Goal: Information Seeking & Learning: Check status

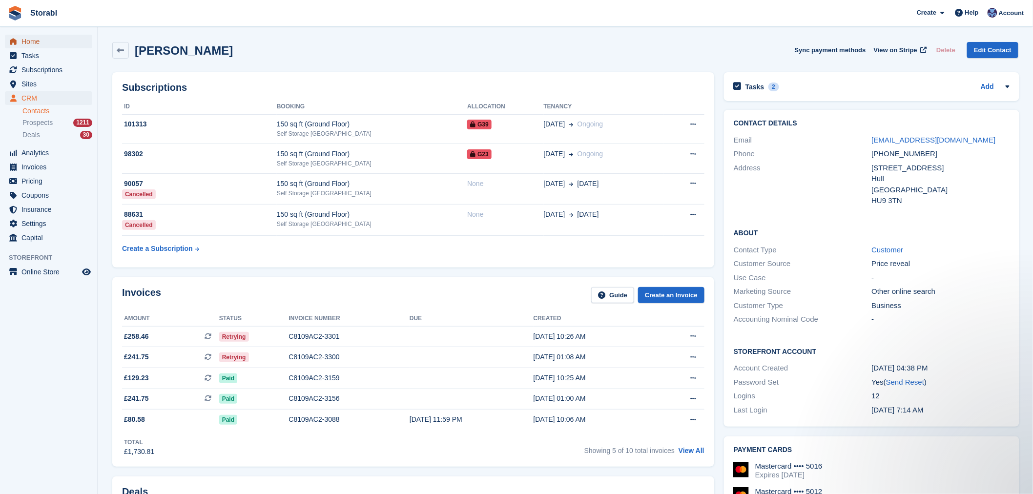
click at [38, 44] on span "Home" at bounding box center [50, 42] width 59 height 14
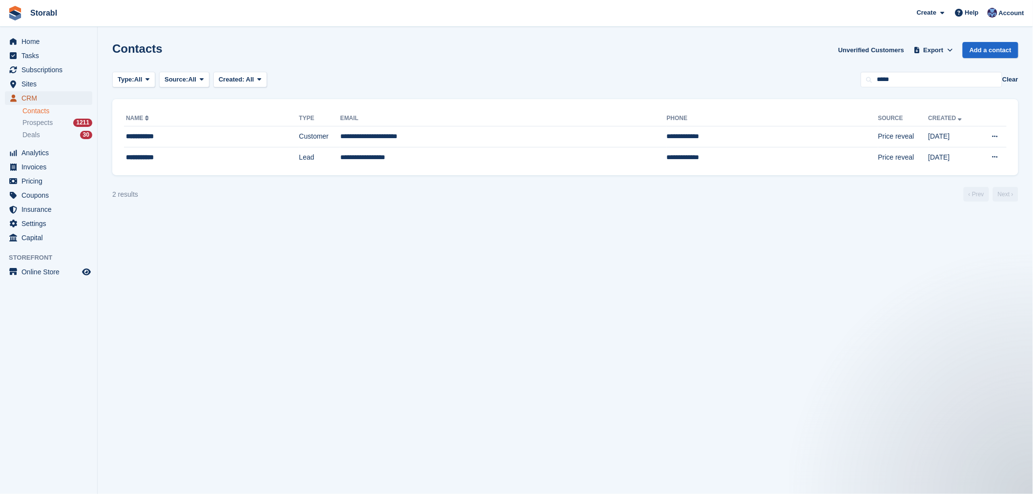
click at [59, 96] on span "CRM" at bounding box center [50, 98] width 59 height 14
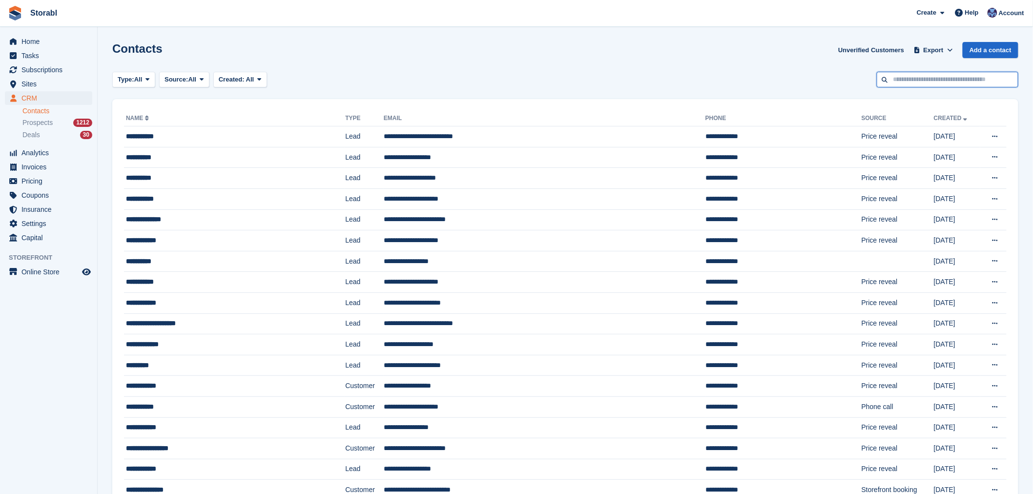
click at [933, 77] on input "text" at bounding box center [948, 80] width 142 height 16
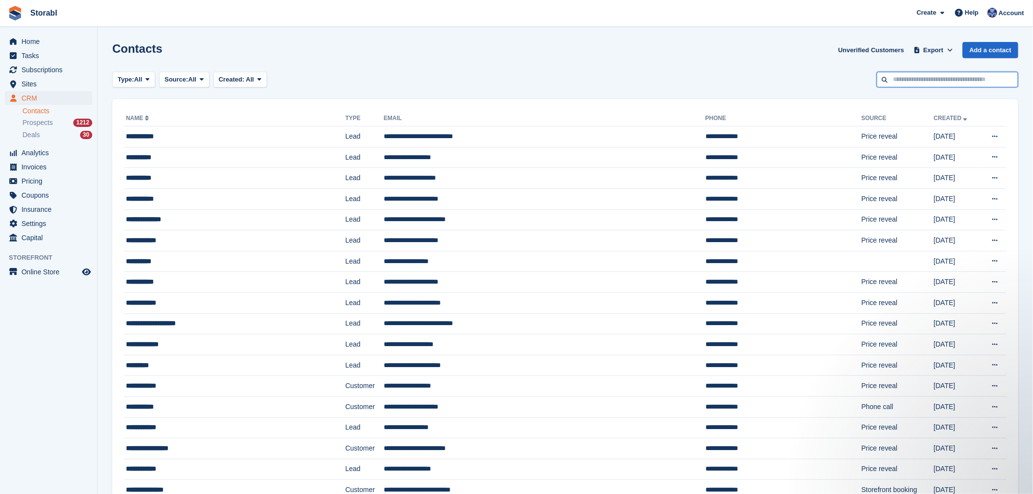
click at [948, 83] on input "text" at bounding box center [948, 80] width 142 height 16
click at [794, 83] on div "Type: All All Lead Customer Source: All All Storefront Backoffice Pre-Opening i…" at bounding box center [565, 80] width 906 height 16
drag, startPoint x: 926, startPoint y: 83, endPoint x: 886, endPoint y: 83, distance: 40.0
click at [926, 83] on input "text" at bounding box center [948, 80] width 142 height 16
click at [915, 76] on input "text" at bounding box center [948, 80] width 142 height 16
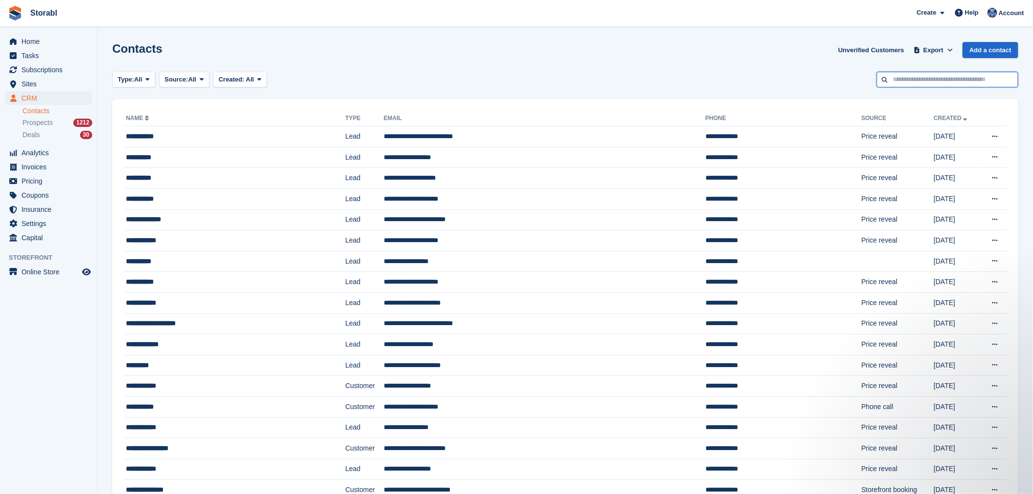
click at [908, 83] on input "text" at bounding box center [948, 80] width 142 height 16
click at [904, 79] on input "text" at bounding box center [948, 80] width 142 height 16
click at [881, 79] on input "text" at bounding box center [948, 80] width 142 height 16
click at [897, 81] on input "text" at bounding box center [948, 80] width 142 height 16
click at [828, 82] on div "Type: All All Lead Customer Source: All All Storefront Backoffice Pre-Opening i…" at bounding box center [565, 80] width 906 height 16
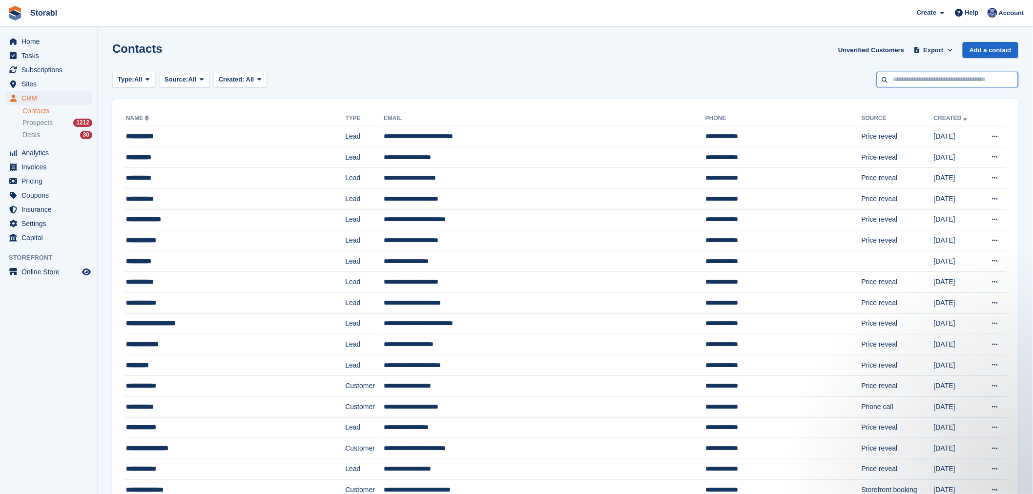
drag, startPoint x: 889, startPoint y: 82, endPoint x: 852, endPoint y: 85, distance: 37.7
click at [889, 82] on input "text" at bounding box center [948, 80] width 142 height 16
click at [893, 85] on input "text" at bounding box center [948, 80] width 142 height 16
click at [838, 84] on div "Type: All All Lead Customer Source: All All Storefront Backoffice Pre-Opening i…" at bounding box center [565, 80] width 906 height 16
click at [891, 84] on input "text" at bounding box center [948, 80] width 142 height 16
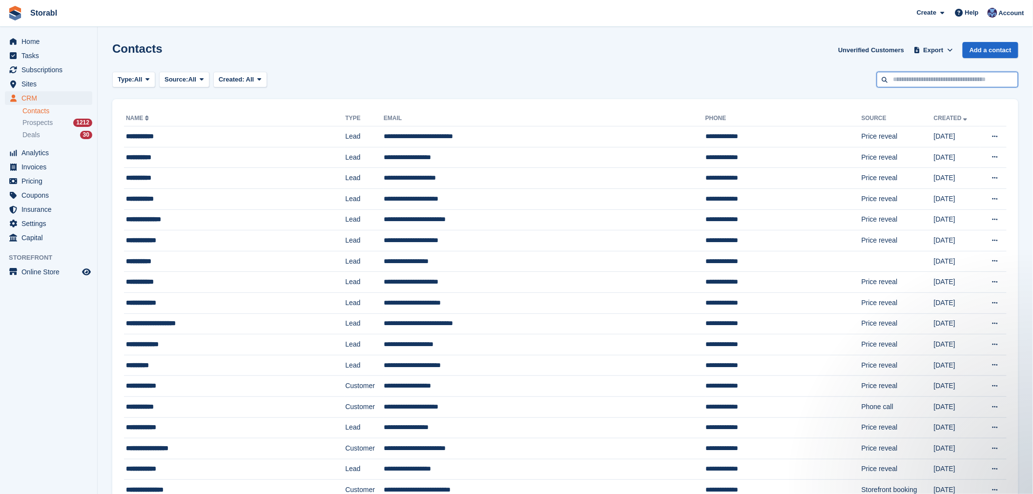
click at [911, 82] on input "text" at bounding box center [948, 80] width 142 height 16
type input "****"
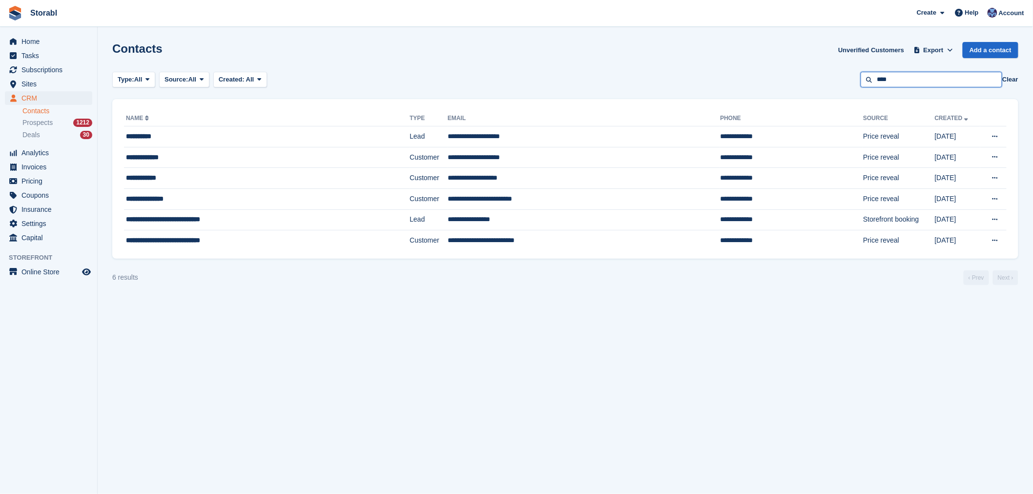
click at [909, 82] on input "****" at bounding box center [932, 80] width 142 height 16
type input "*"
type input "*****"
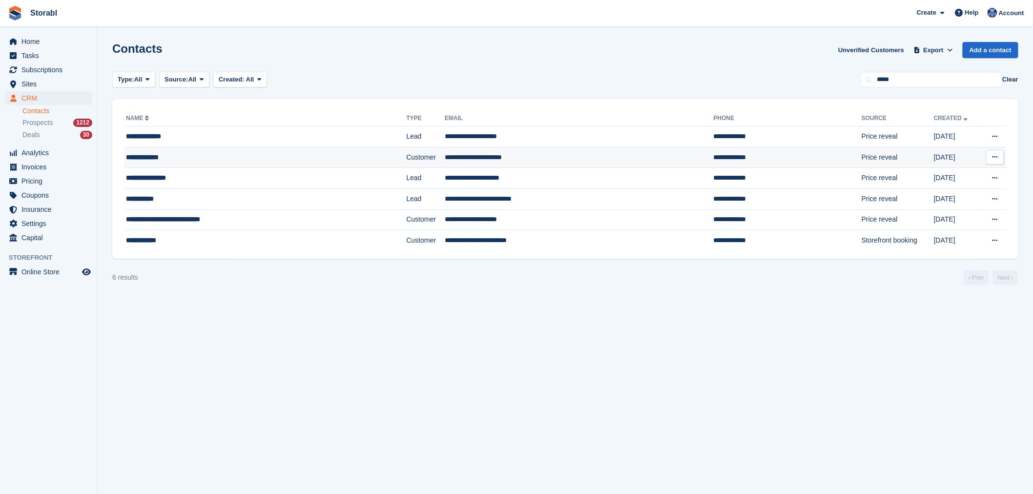
click at [406, 161] on td "Customer" at bounding box center [425, 157] width 39 height 21
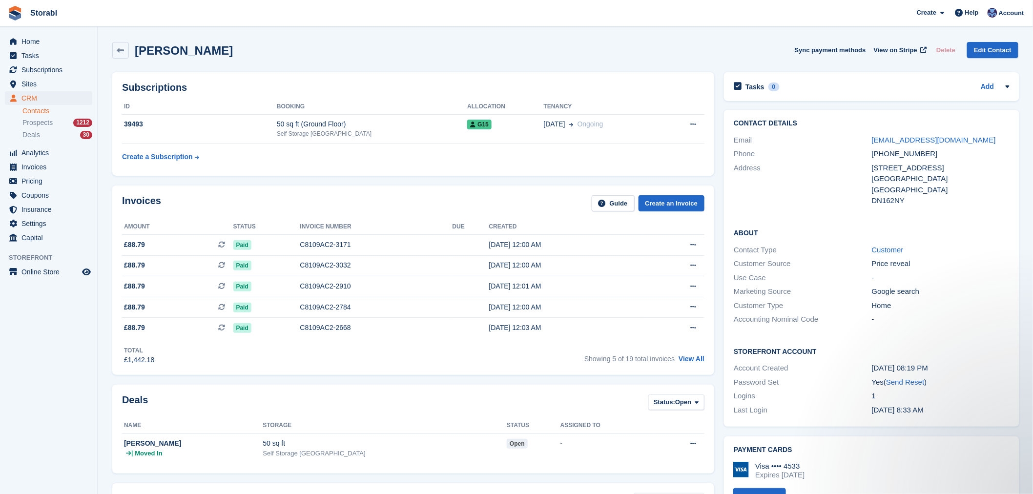
click at [231, 67] on div "Subscriptions ID Booking Allocation Tenancy 39493 50 sq ft (Ground Floor) Self …" at bounding box center [413, 123] width 612 height 113
drag, startPoint x: 215, startPoint y: 58, endPoint x: 138, endPoint y: 57, distance: 77.6
click at [138, 57] on div "Shaun Poulter Sync payment methods View on Stripe Delete Edit Contact" at bounding box center [565, 50] width 906 height 17
click at [211, 51] on div "Shaun Poulter Sync payment methods View on Stripe Delete Edit Contact" at bounding box center [565, 50] width 906 height 17
drag, startPoint x: 215, startPoint y: 51, endPoint x: 127, endPoint y: 57, distance: 88.5
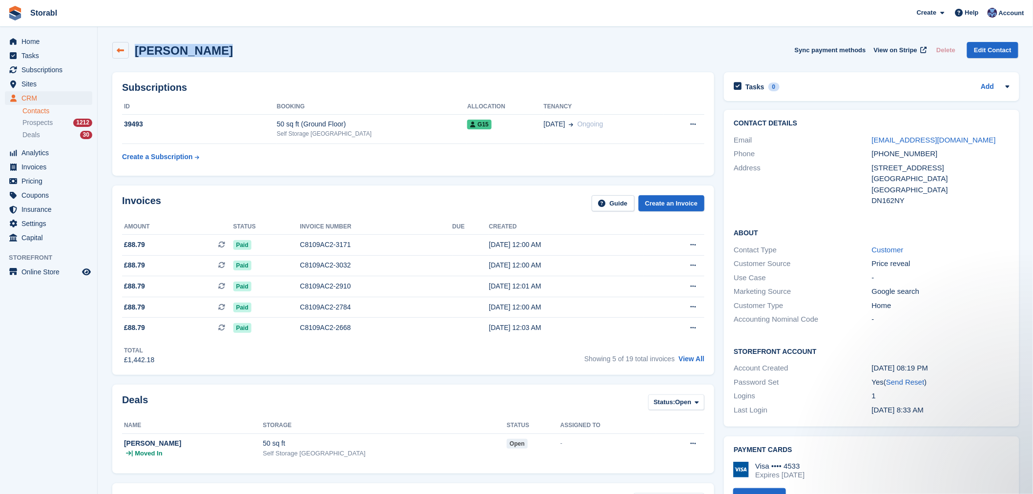
click at [119, 57] on div "Shaun Poulter Sync payment methods View on Stripe Delete Edit Contact" at bounding box center [565, 50] width 906 height 17
click at [230, 57] on div "Shaun Poulter Sync payment methods View on Stripe Delete Edit Contact" at bounding box center [565, 50] width 906 height 17
click at [228, 52] on div "Shaun Poulter Sync payment methods View on Stripe Delete Edit Contact" at bounding box center [565, 50] width 906 height 17
click at [211, 48] on div "Shaun Poulter Sync payment methods View on Stripe Delete Edit Contact" at bounding box center [565, 50] width 906 height 17
click at [455, 62] on div "Shaun Poulter Sync payment methods View on Stripe Delete Edit Contact" at bounding box center [565, 52] width 916 height 30
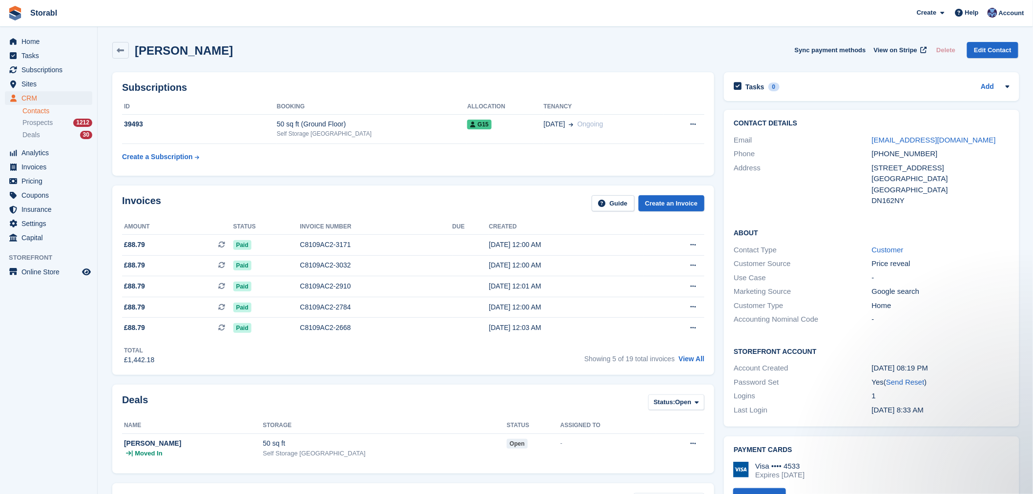
click at [480, 53] on div "Shaun Poulter Sync payment methods View on Stripe Delete Edit Contact" at bounding box center [565, 50] width 906 height 17
drag, startPoint x: 231, startPoint y: 54, endPoint x: 143, endPoint y: 47, distance: 89.1
click at [145, 47] on div "Shaun Poulter Sync payment methods View on Stripe Delete Edit Contact" at bounding box center [565, 50] width 906 height 17
click at [139, 47] on h2 "Shaun Poulter" at bounding box center [184, 50] width 98 height 13
click at [214, 48] on div "Shaun Poulter Sync payment methods View on Stripe Delete Edit Contact" at bounding box center [565, 50] width 906 height 17
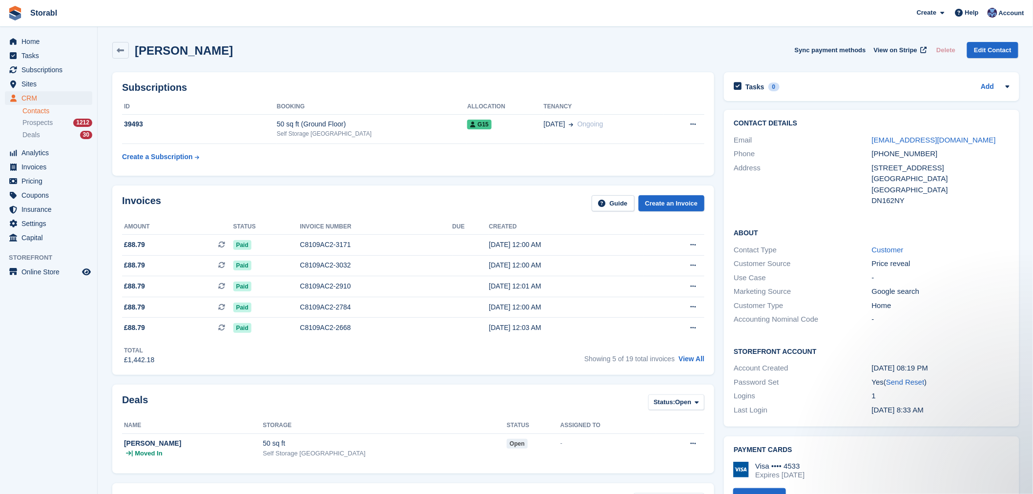
click at [598, 53] on div "Shaun Poulter Sync payment methods View on Stripe Delete Edit Contact" at bounding box center [565, 50] width 906 height 17
click at [700, 51] on div "Shaun Poulter Sync payment methods View on Stripe Delete Edit Contact" at bounding box center [565, 50] width 906 height 17
click at [624, 57] on div "Shaun Poulter Sync payment methods View on Stripe Delete Edit Contact" at bounding box center [565, 50] width 906 height 17
click at [559, 62] on div "Shaun Poulter Sync payment methods View on Stripe Delete Edit Contact" at bounding box center [565, 52] width 916 height 30
click at [596, 129] on td "01 May Ongoing" at bounding box center [604, 129] width 120 height 30
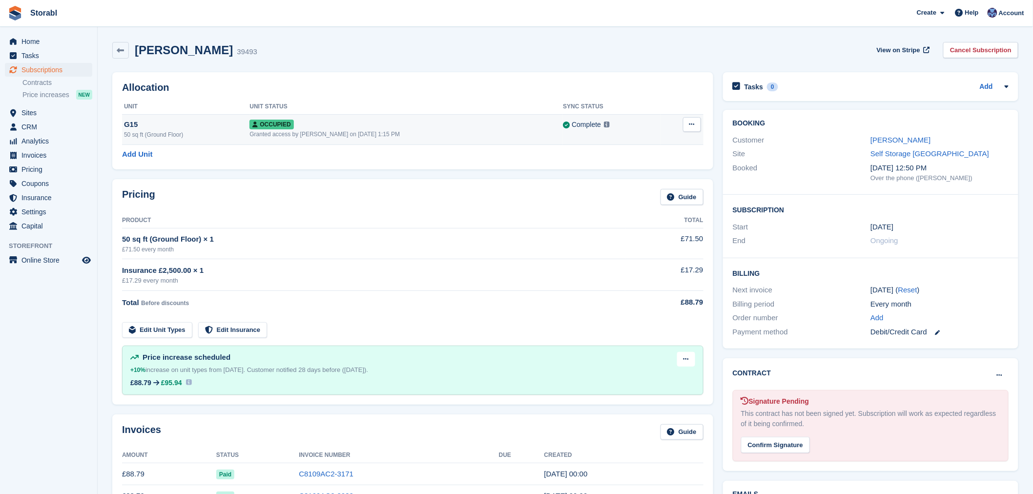
click at [694, 117] on button at bounding box center [692, 124] width 18 height 15
click at [591, 58] on div "Shaun Poulter 39493 View on Stripe Cancel Subscription" at bounding box center [565, 50] width 906 height 17
click at [690, 122] on icon at bounding box center [691, 124] width 5 height 6
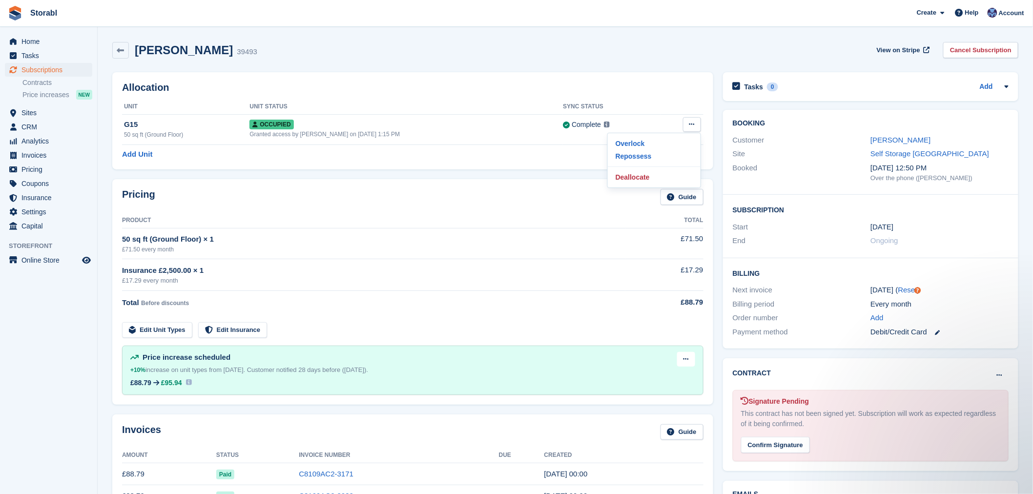
click at [539, 66] on div "Shaun Poulter 39493 View on Stripe Cancel Subscription" at bounding box center [565, 52] width 916 height 30
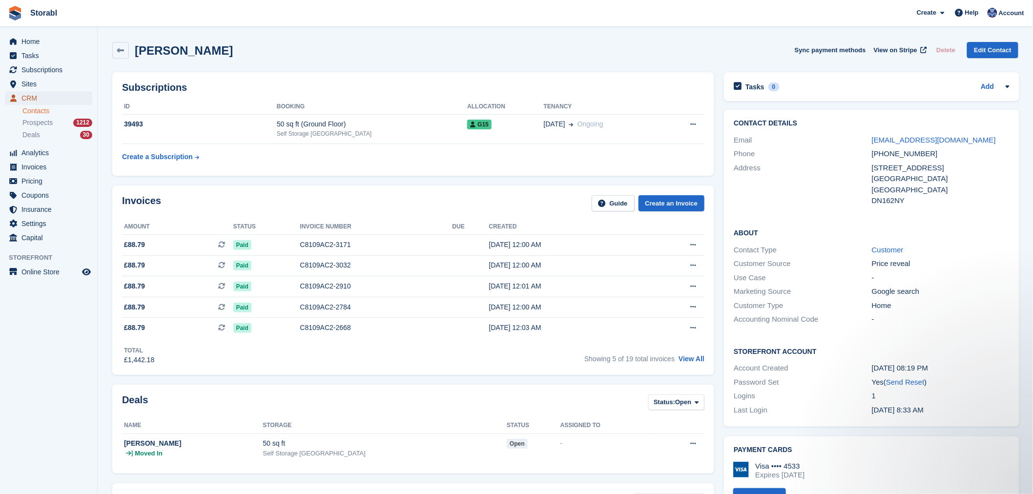
click at [56, 92] on span "CRM" at bounding box center [50, 98] width 59 height 14
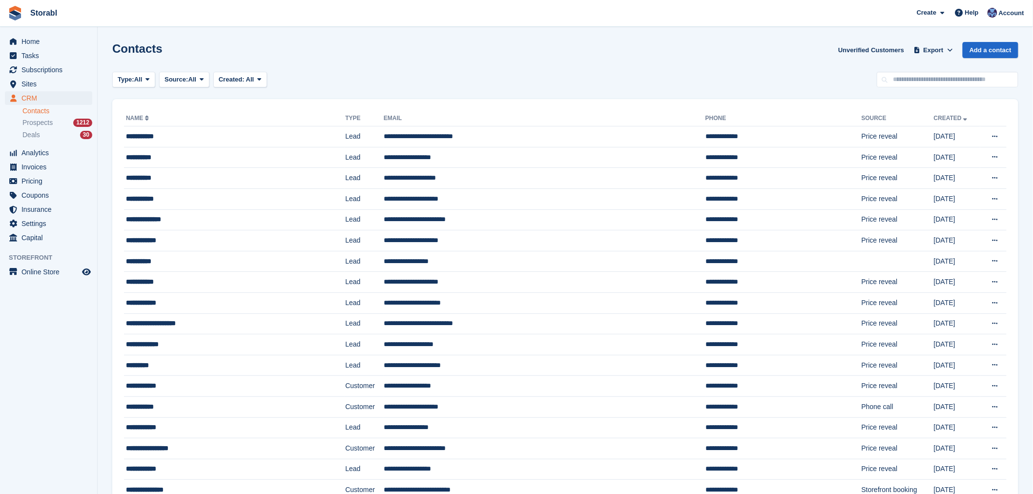
click at [955, 76] on input "text" at bounding box center [948, 80] width 142 height 16
click at [742, 78] on div "Type: All All Lead Customer Source: All All Storefront Backoffice Pre-Opening i…" at bounding box center [565, 80] width 906 height 16
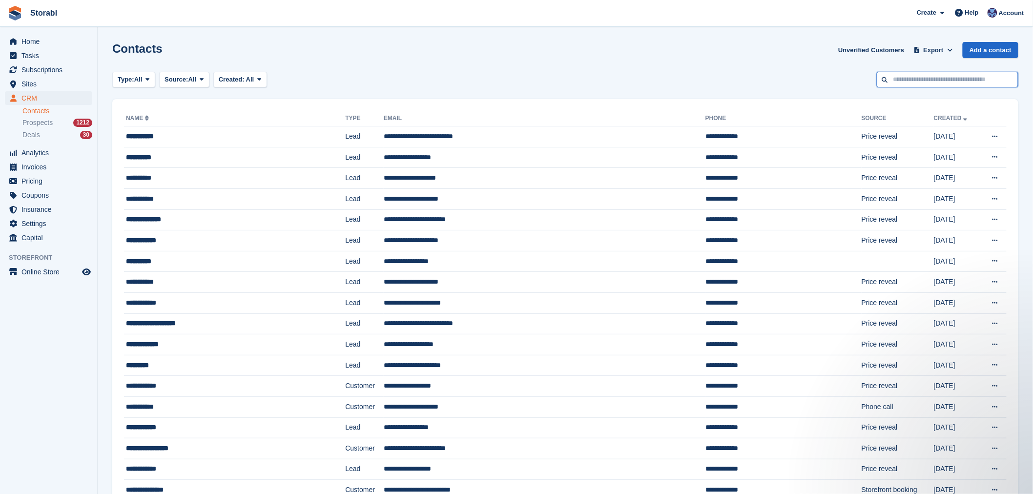
drag, startPoint x: 922, startPoint y: 83, endPoint x: 759, endPoint y: 75, distance: 162.8
click at [922, 83] on input "text" at bounding box center [948, 80] width 142 height 16
click at [741, 74] on div "Type: All All Lead Customer Source: All All Storefront Backoffice Pre-Opening i…" at bounding box center [565, 80] width 906 height 16
click at [906, 74] on input "text" at bounding box center [948, 80] width 142 height 16
click at [772, 68] on div "Contacts Unverified Customers Export Export Contacts Export a CSV of all Contac…" at bounding box center [565, 56] width 906 height 28
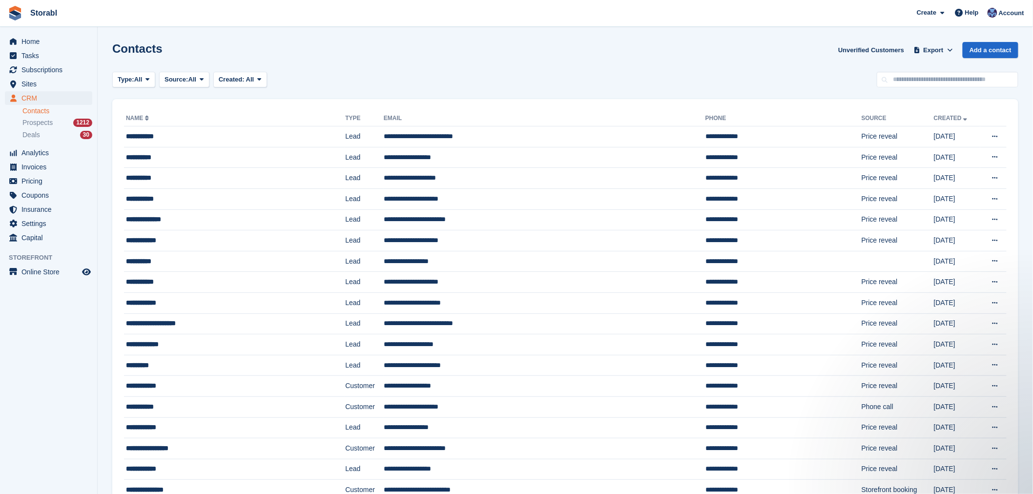
click at [747, 55] on div "Contacts Unverified Customers Export Export Contacts Export a CSV of all Contac…" at bounding box center [565, 56] width 906 height 28
click at [948, 82] on input "text" at bounding box center [948, 80] width 142 height 16
type input "*****"
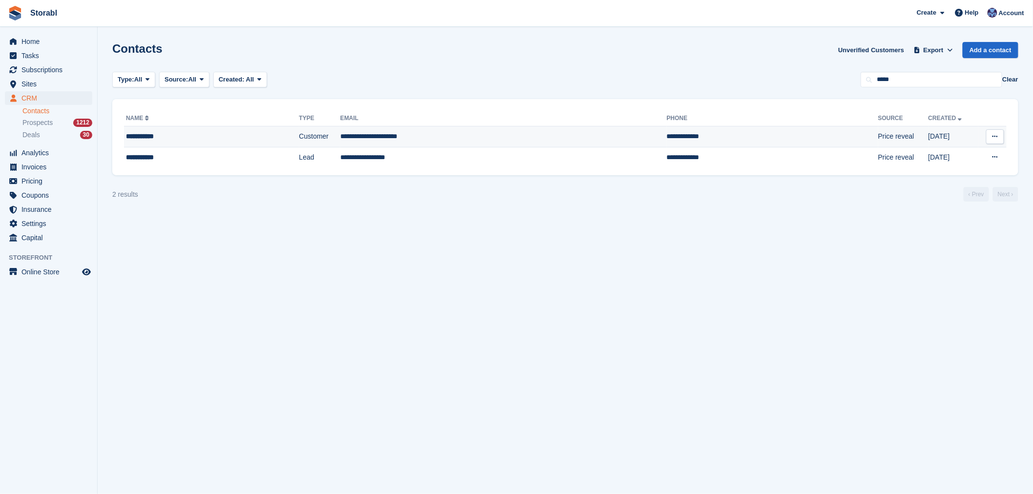
click at [387, 142] on td "**********" at bounding box center [503, 136] width 327 height 21
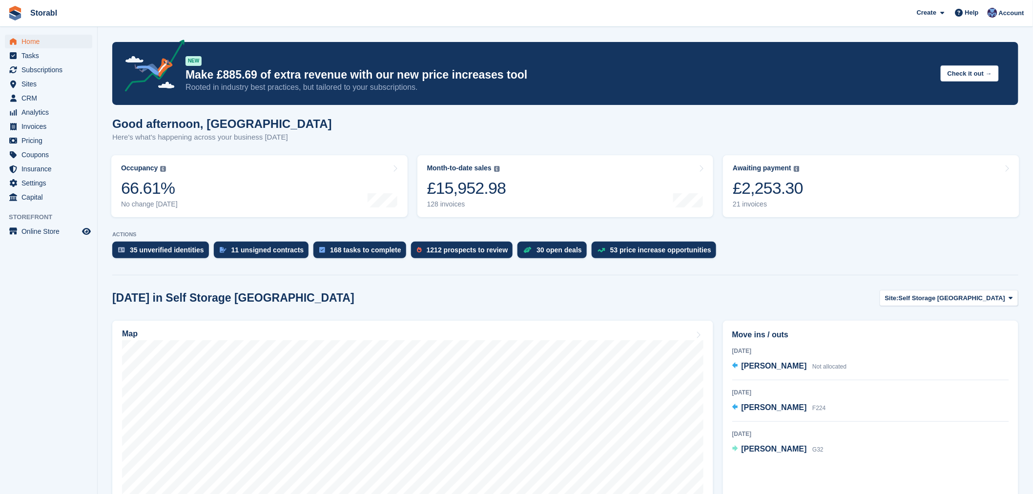
scroll to position [163, 0]
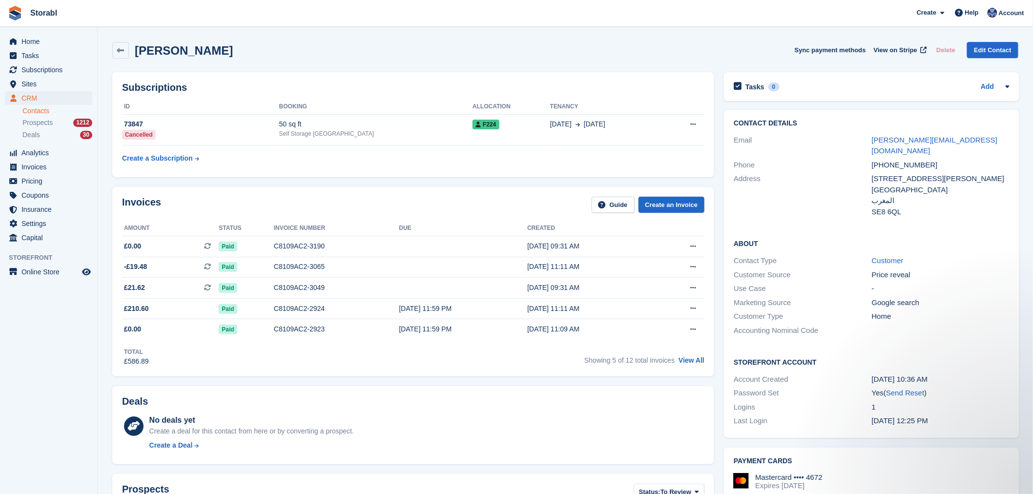
click at [387, 42] on div "[PERSON_NAME] Sync payment methods View on Stripe Delete Edit Contact" at bounding box center [565, 50] width 906 height 17
click at [81, 99] on link "CRM" at bounding box center [48, 98] width 87 height 14
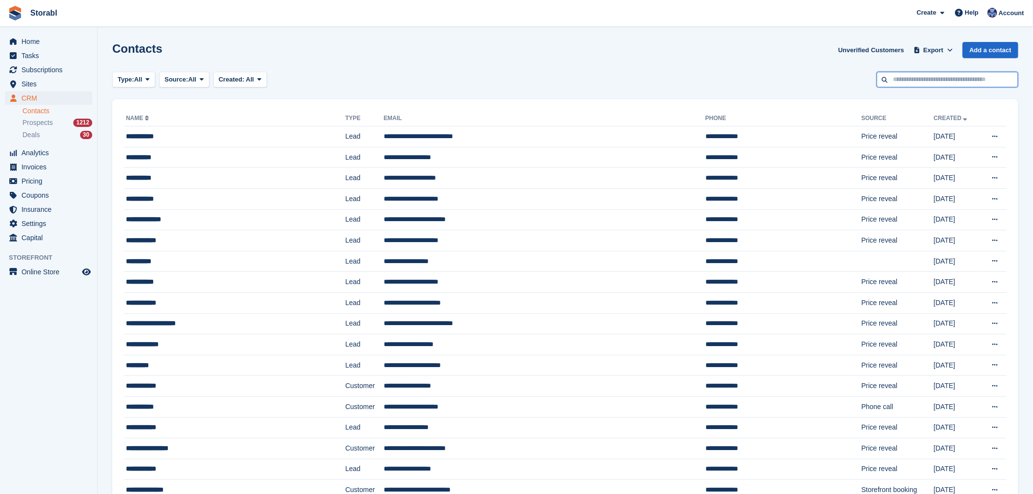
click at [940, 72] on input "text" at bounding box center [948, 80] width 142 height 16
type input "***"
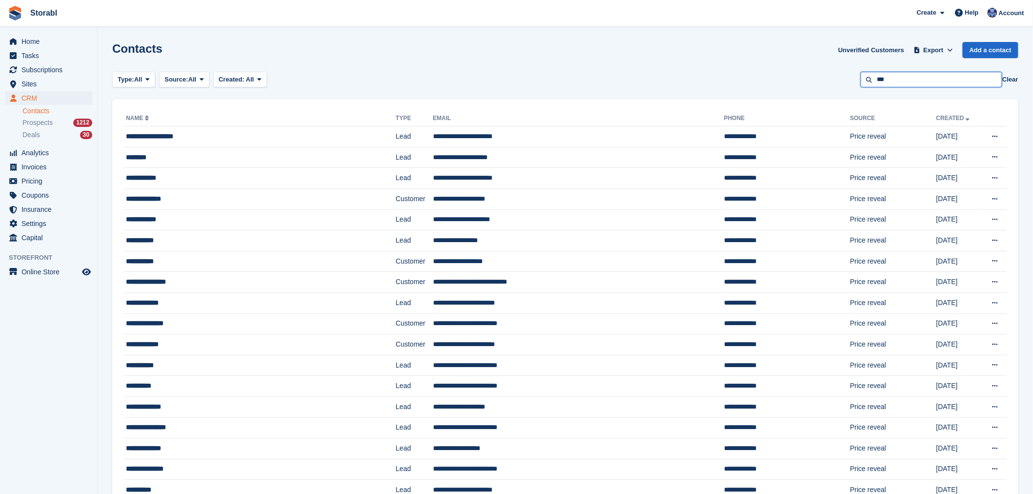
click at [900, 78] on input "***" at bounding box center [932, 80] width 142 height 16
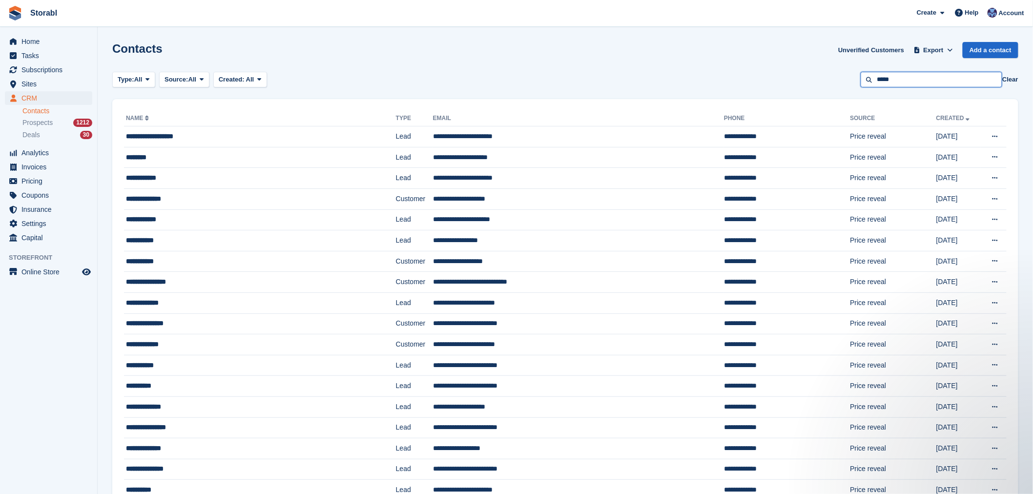
type input "*****"
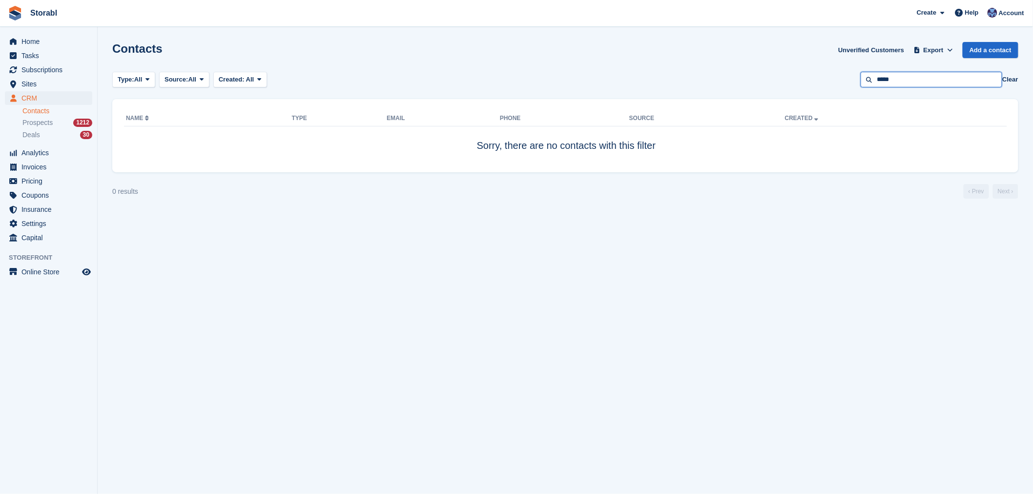
click at [955, 83] on input "*****" at bounding box center [932, 80] width 142 height 16
type input "*****"
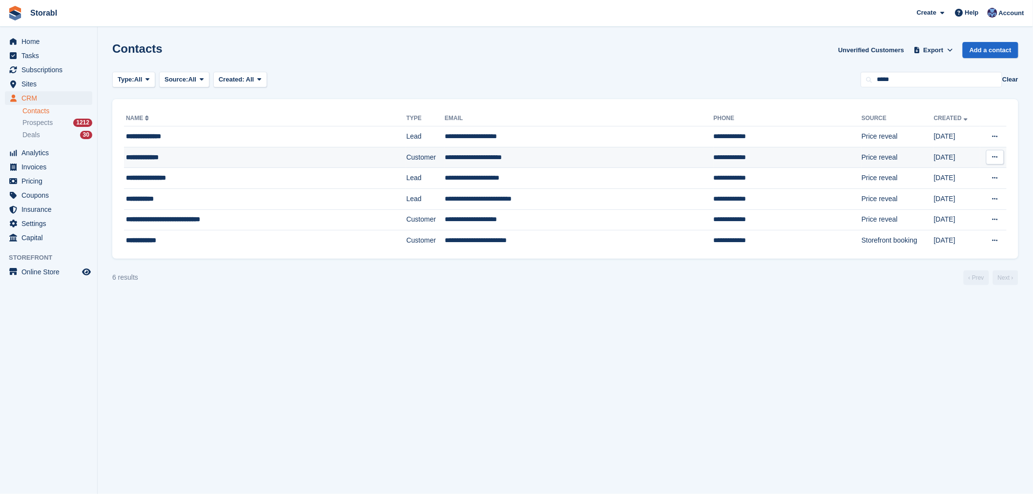
click at [470, 159] on td "**********" at bounding box center [579, 157] width 269 height 21
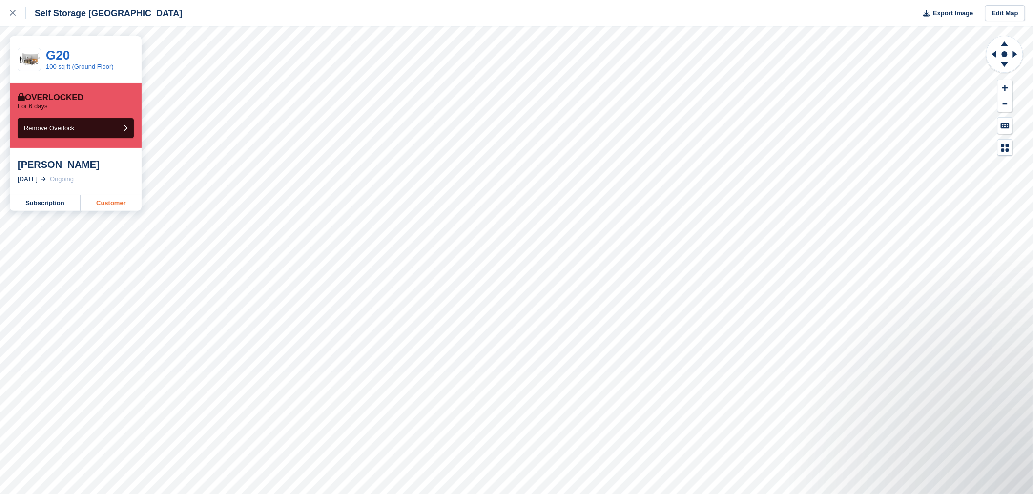
click at [126, 204] on link "Customer" at bounding box center [111, 203] width 61 height 16
click at [118, 208] on link "Customer" at bounding box center [111, 203] width 61 height 16
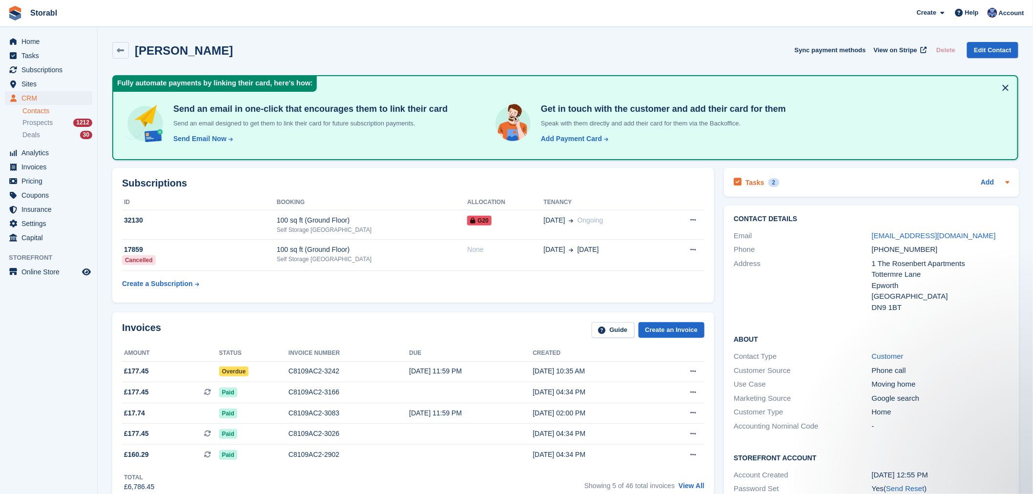
click at [808, 183] on div "Tasks 2 Add" at bounding box center [872, 182] width 276 height 13
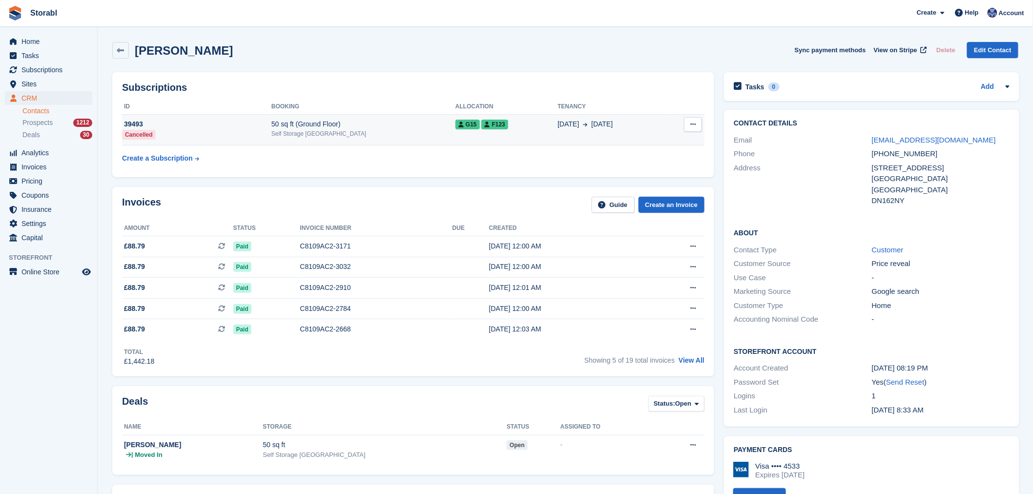
click at [424, 138] on div "Self Storage [GEOGRAPHIC_DATA]" at bounding box center [363, 133] width 184 height 9
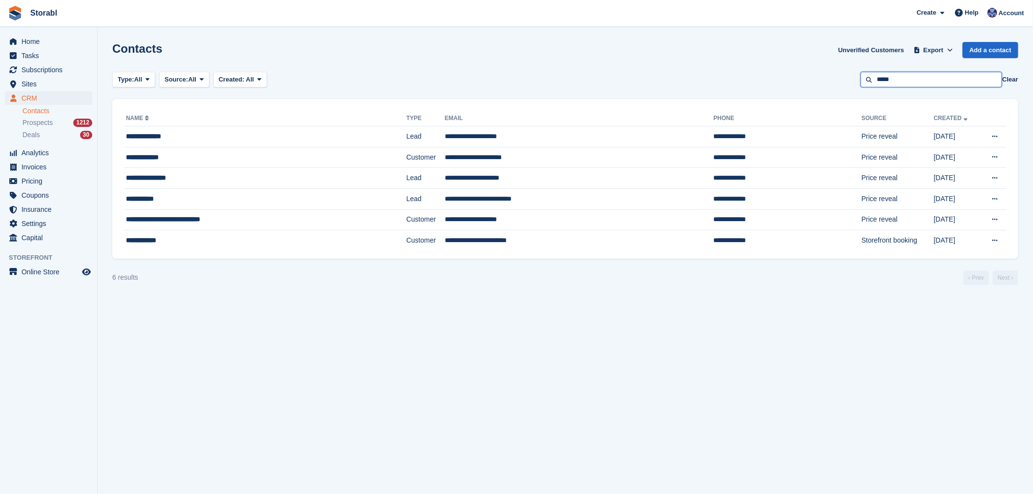
click at [953, 86] on input "*****" at bounding box center [932, 80] width 142 height 16
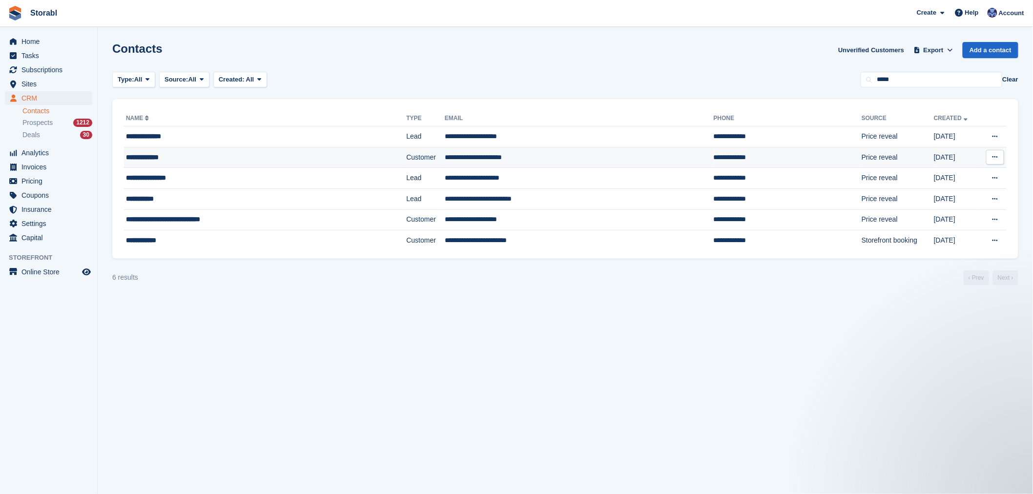
click at [406, 147] on td "Customer" at bounding box center [425, 157] width 39 height 21
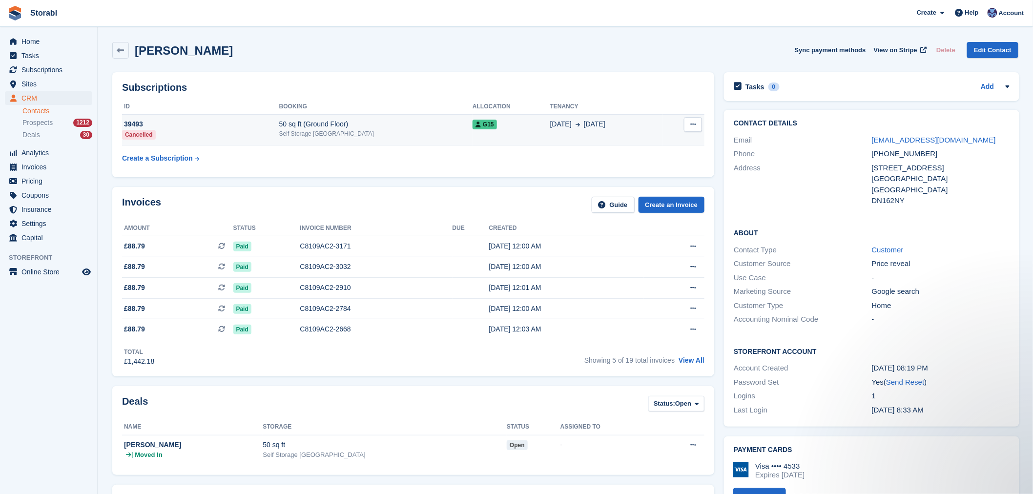
click at [396, 134] on div "Self Storage [GEOGRAPHIC_DATA]" at bounding box center [375, 133] width 193 height 9
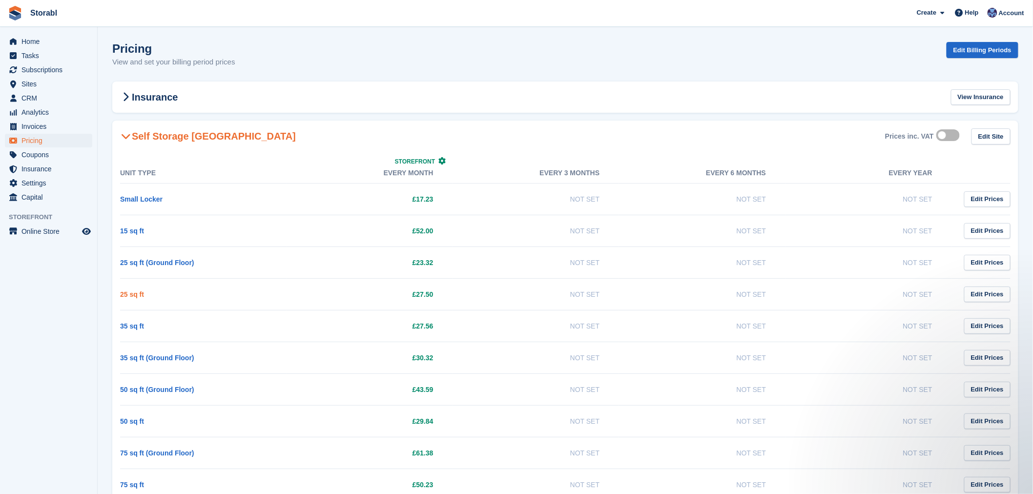
click at [130, 290] on link "25 sq ft" at bounding box center [132, 294] width 24 height 8
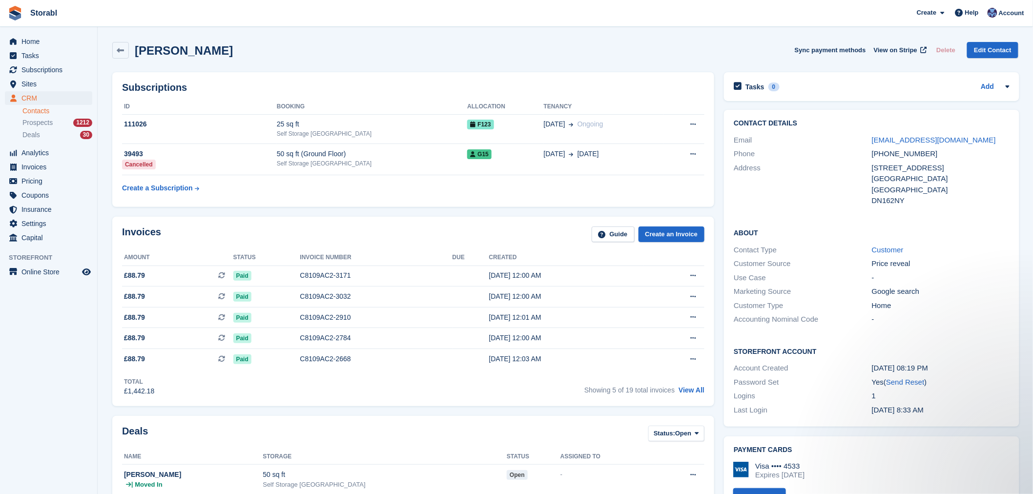
click at [414, 57] on div "[PERSON_NAME] Sync payment methods View on Stripe Delete Edit Contact" at bounding box center [565, 50] width 906 height 17
drag, startPoint x: 232, startPoint y: 52, endPoint x: 136, endPoint y: 52, distance: 96.2
click at [136, 52] on div "Shaun Poulter Sync payment methods View on Stripe Delete Edit Contact" at bounding box center [565, 50] width 906 height 17
click at [217, 47] on div "Shaun Poulter Sync payment methods View on Stripe Delete Edit Contact" at bounding box center [565, 50] width 906 height 17
click at [415, 50] on div "Shaun Poulter Sync payment methods View on Stripe Delete Edit Contact" at bounding box center [565, 50] width 906 height 17
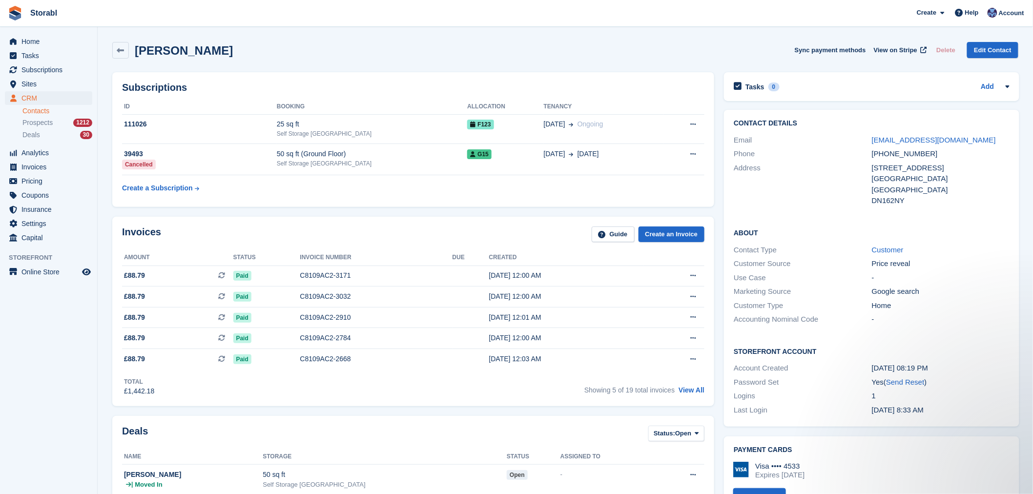
drag, startPoint x: 777, startPoint y: 54, endPoint x: 933, endPoint y: 49, distance: 156.3
click at [933, 49] on div "Shaun Poulter Sync payment methods View on Stripe Delete Edit Contact" at bounding box center [565, 50] width 906 height 17
click at [724, 59] on div "Shaun Poulter Sync payment methods View on Stripe Delete Edit Contact" at bounding box center [565, 52] width 916 height 30
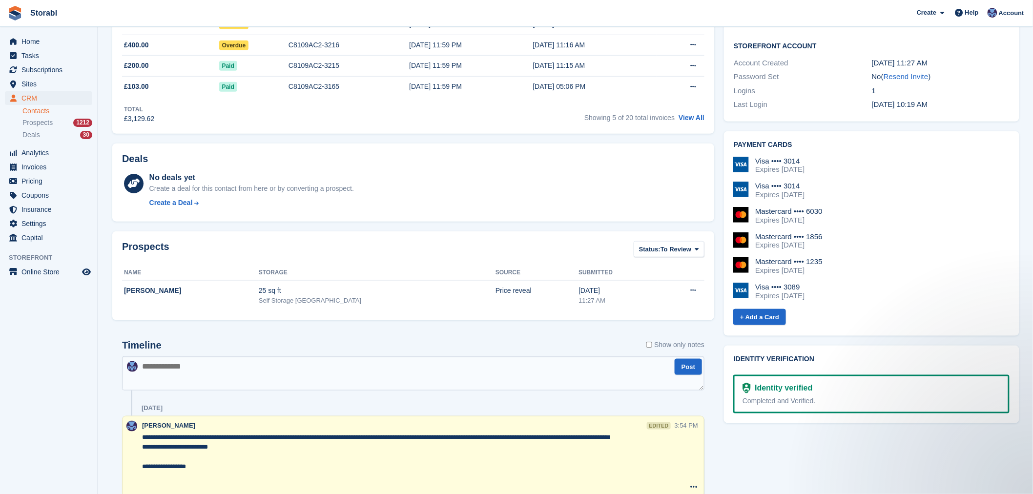
scroll to position [271, 0]
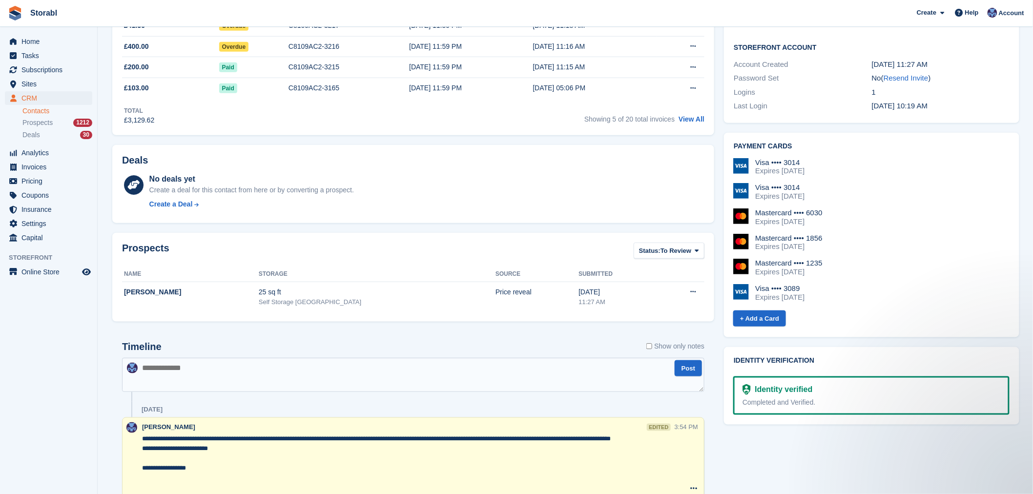
click at [81, 399] on aside "Home Tasks Subscriptions Subscriptions Subscriptions Contracts Price increases …" at bounding box center [48, 249] width 97 height 445
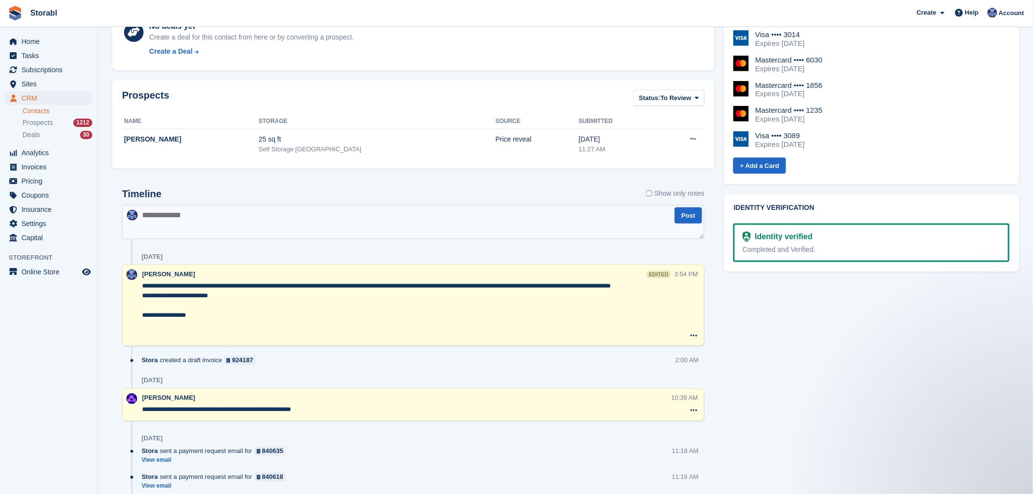
scroll to position [433, 0]
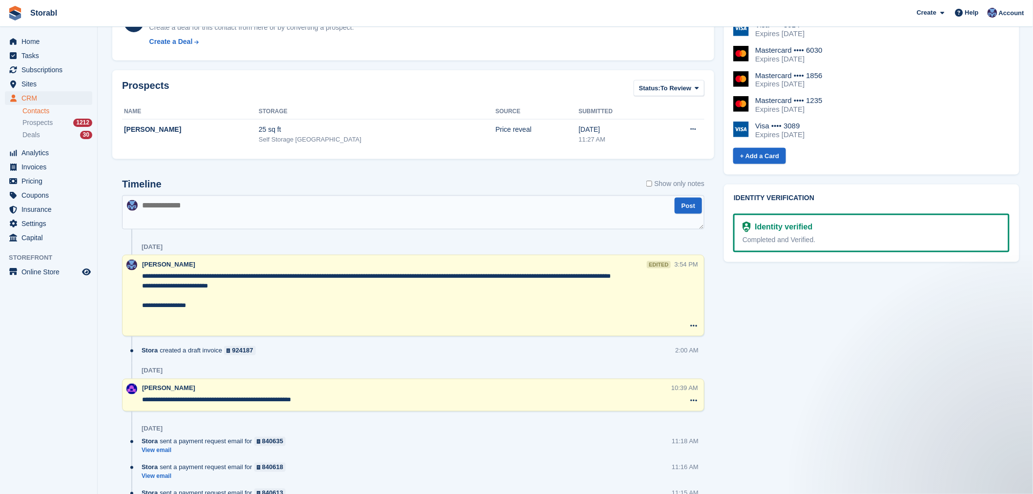
click at [502, 219] on textarea at bounding box center [413, 212] width 582 height 34
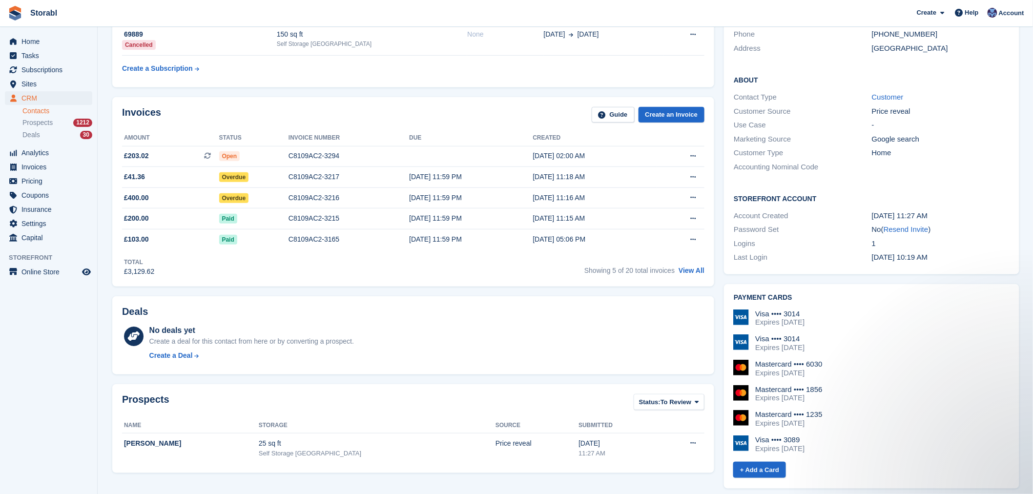
scroll to position [108, 0]
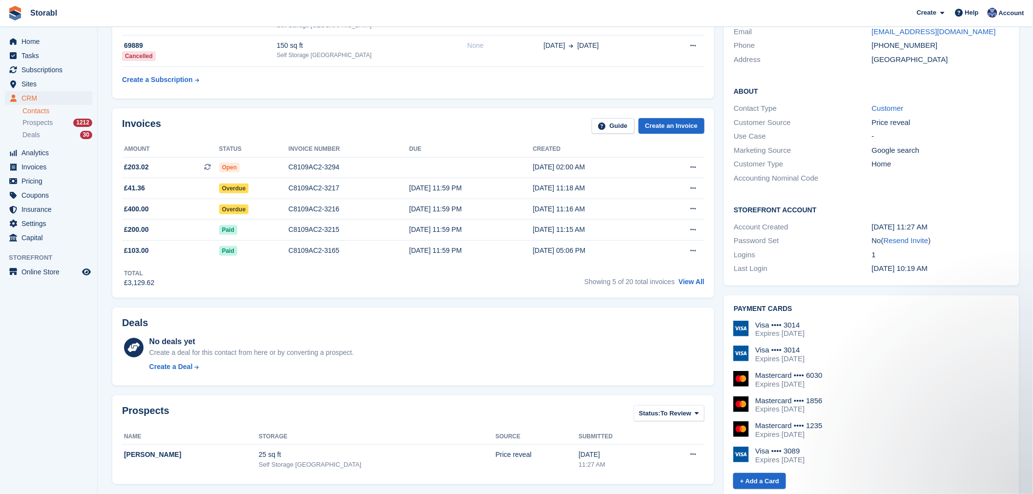
click at [507, 303] on div "Invoices Guide Create an Invoice Amount Status Invoice number Due Created £203.…" at bounding box center [413, 202] width 612 height 199
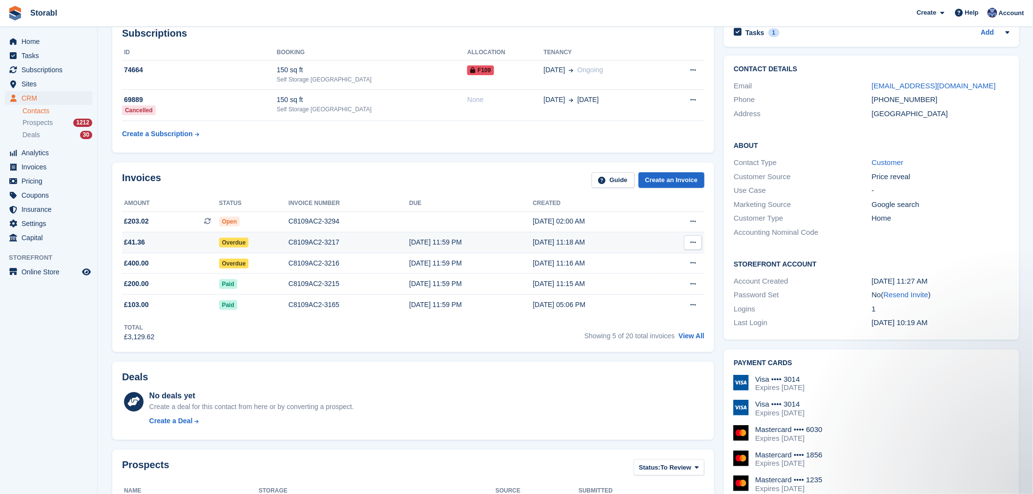
scroll to position [0, 0]
